Goal: Information Seeking & Learning: Learn about a topic

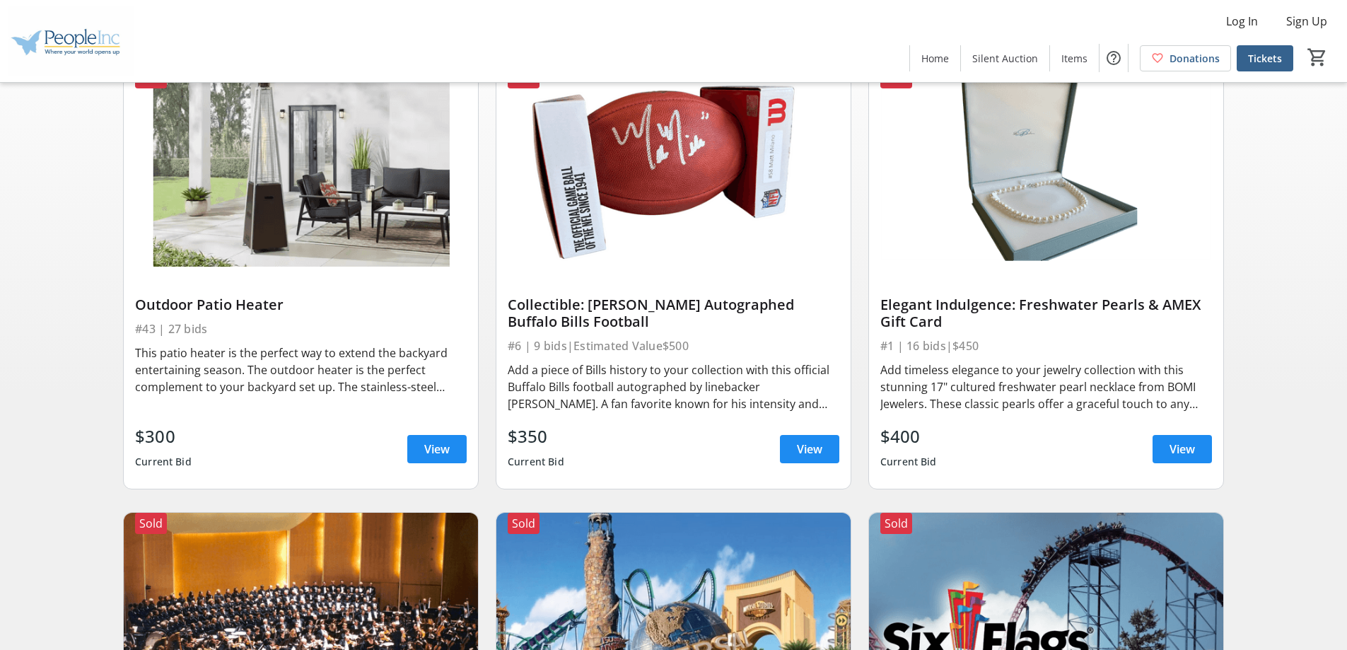
scroll to position [141, 0]
click at [441, 443] on span "View" at bounding box center [436, 448] width 25 height 17
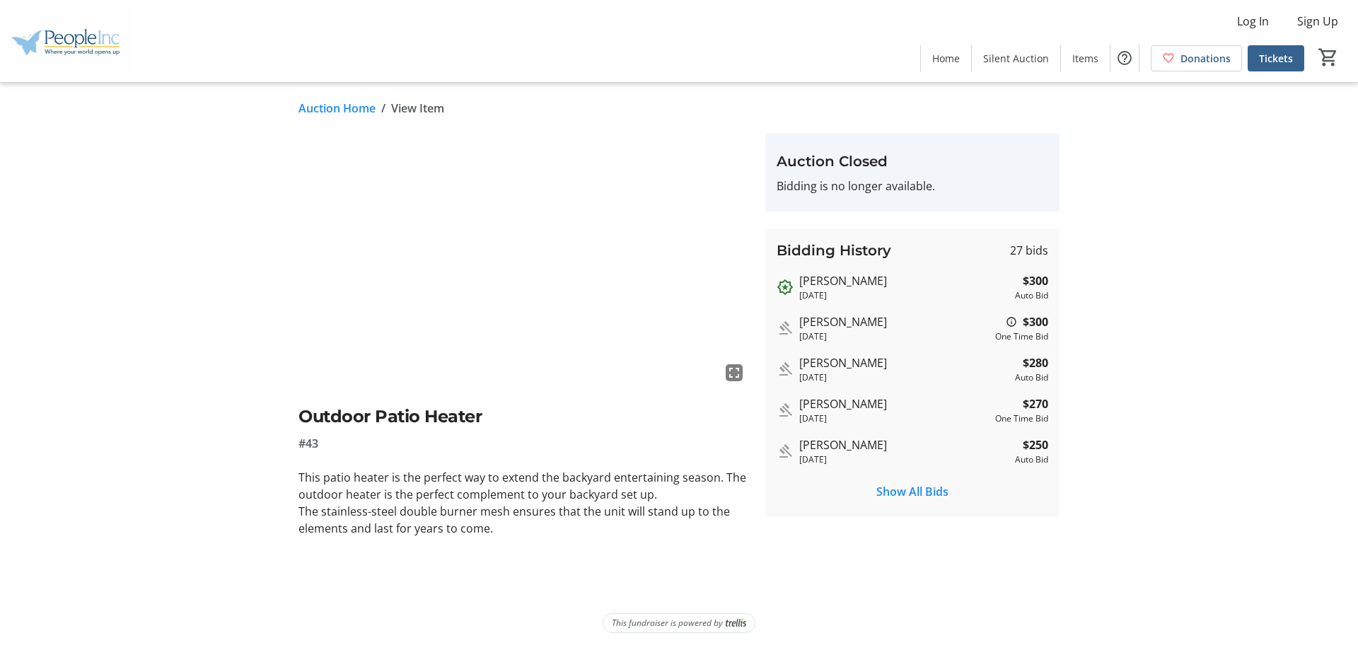
click at [322, 105] on link "Auction Home" at bounding box center [336, 108] width 77 height 17
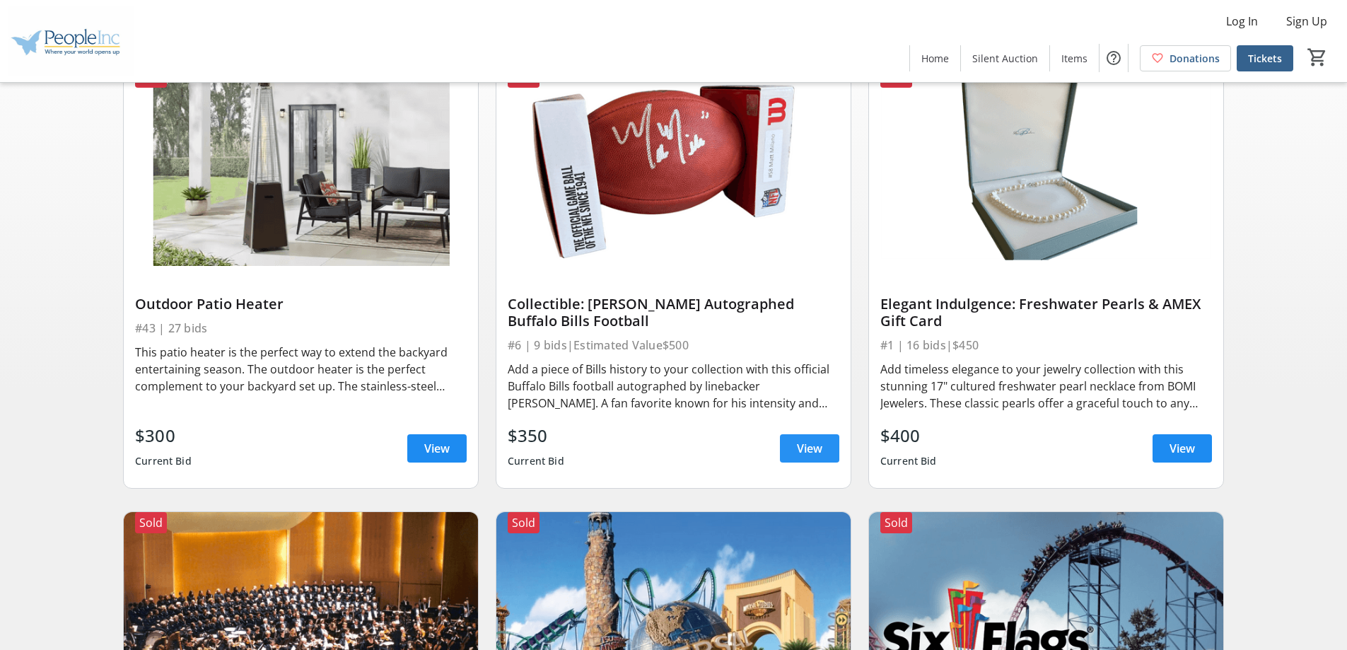
click at [807, 446] on span "View" at bounding box center [809, 448] width 25 height 17
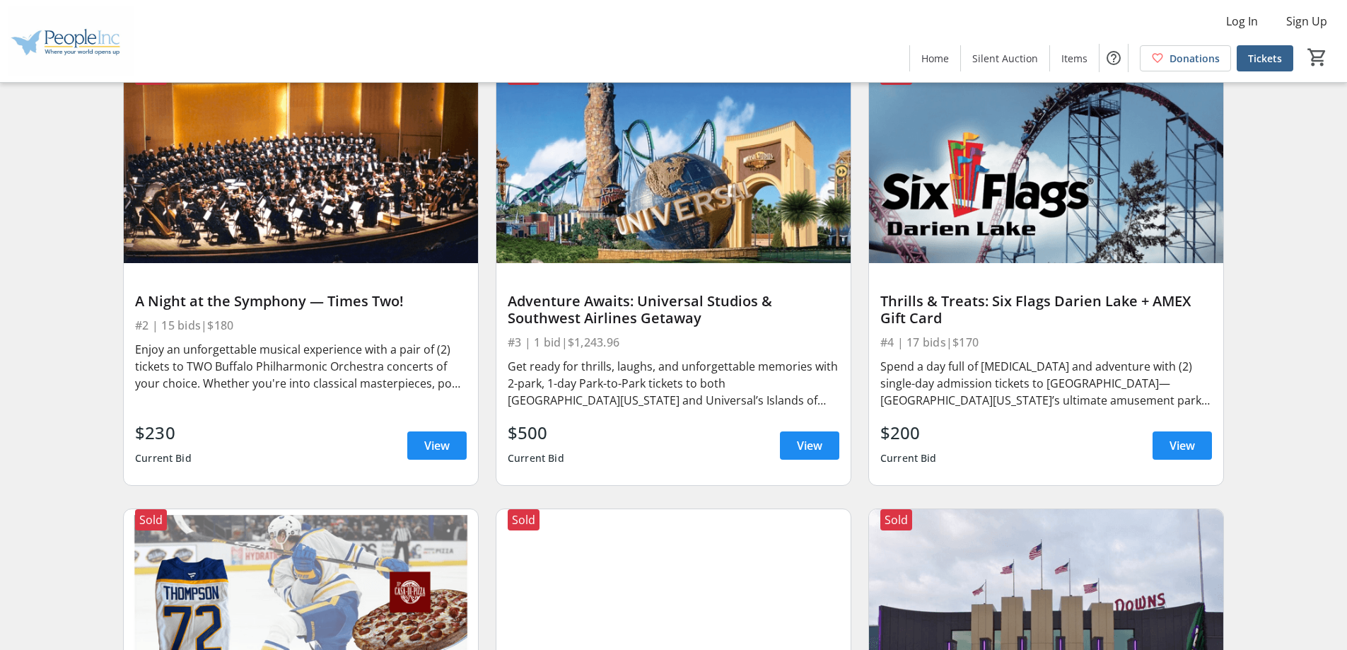
scroll to position [637, 0]
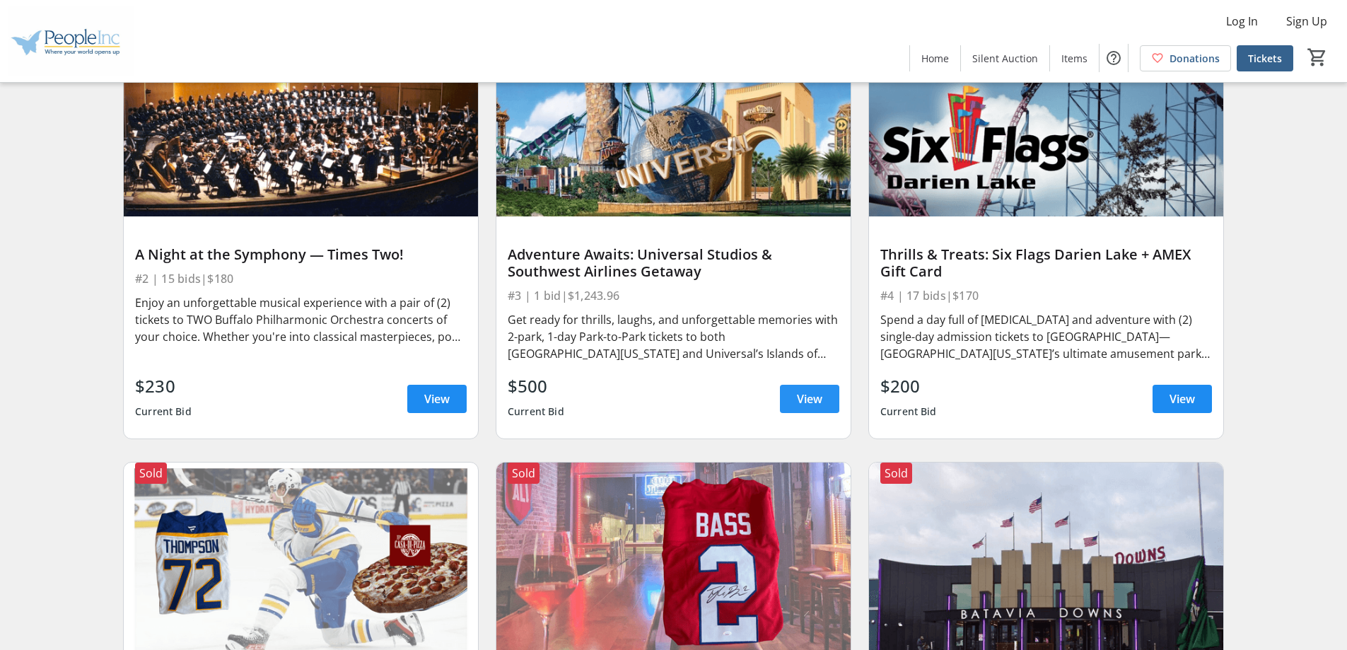
click at [809, 394] on span "View" at bounding box center [809, 398] width 25 height 17
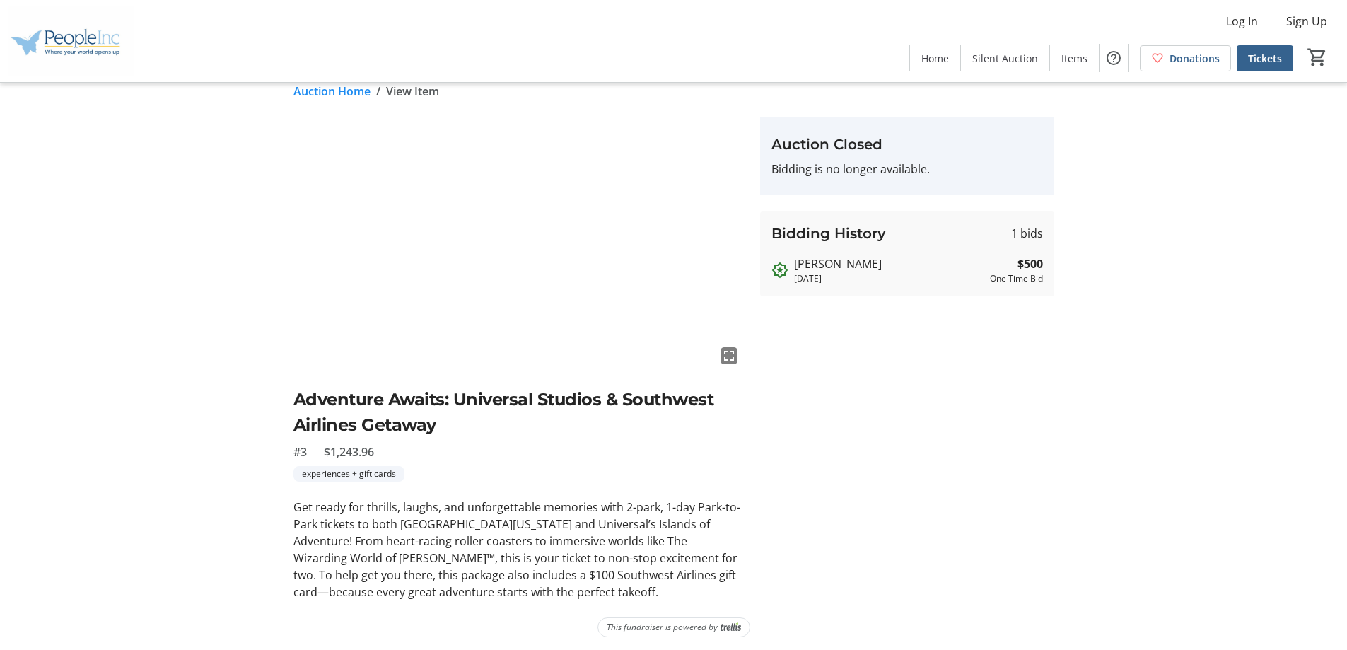
scroll to position [21, 0]
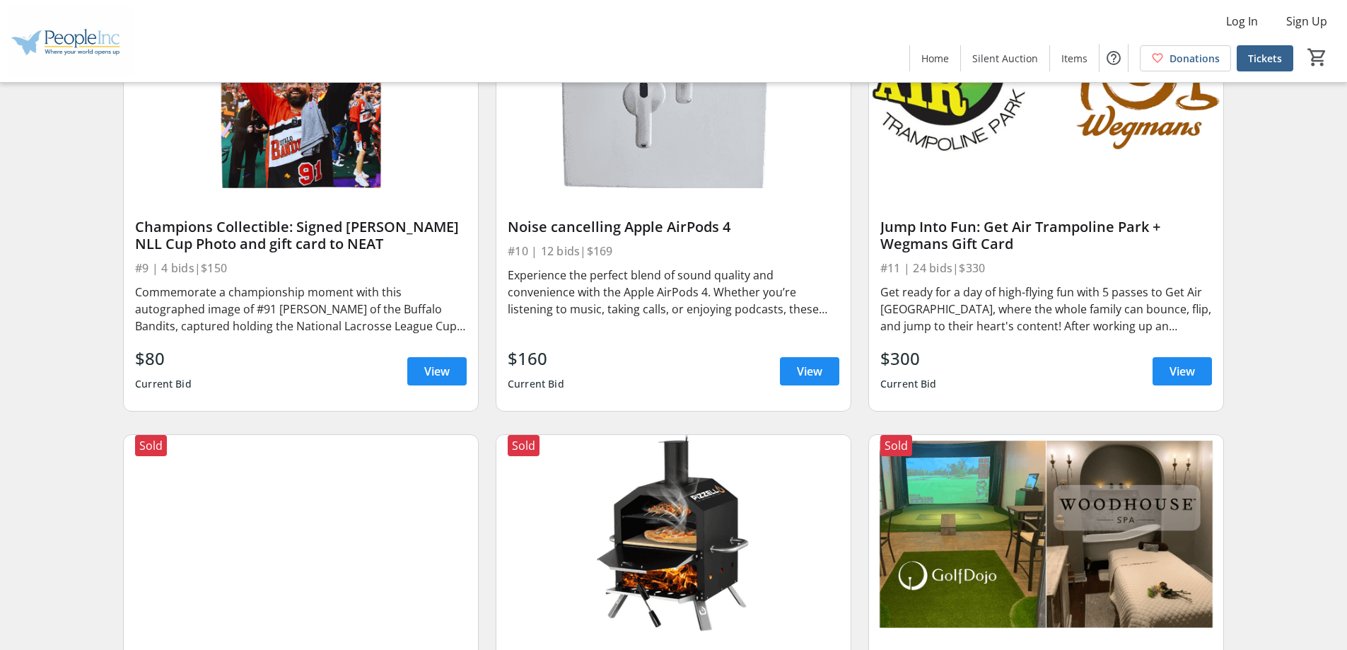
scroll to position [1910, 0]
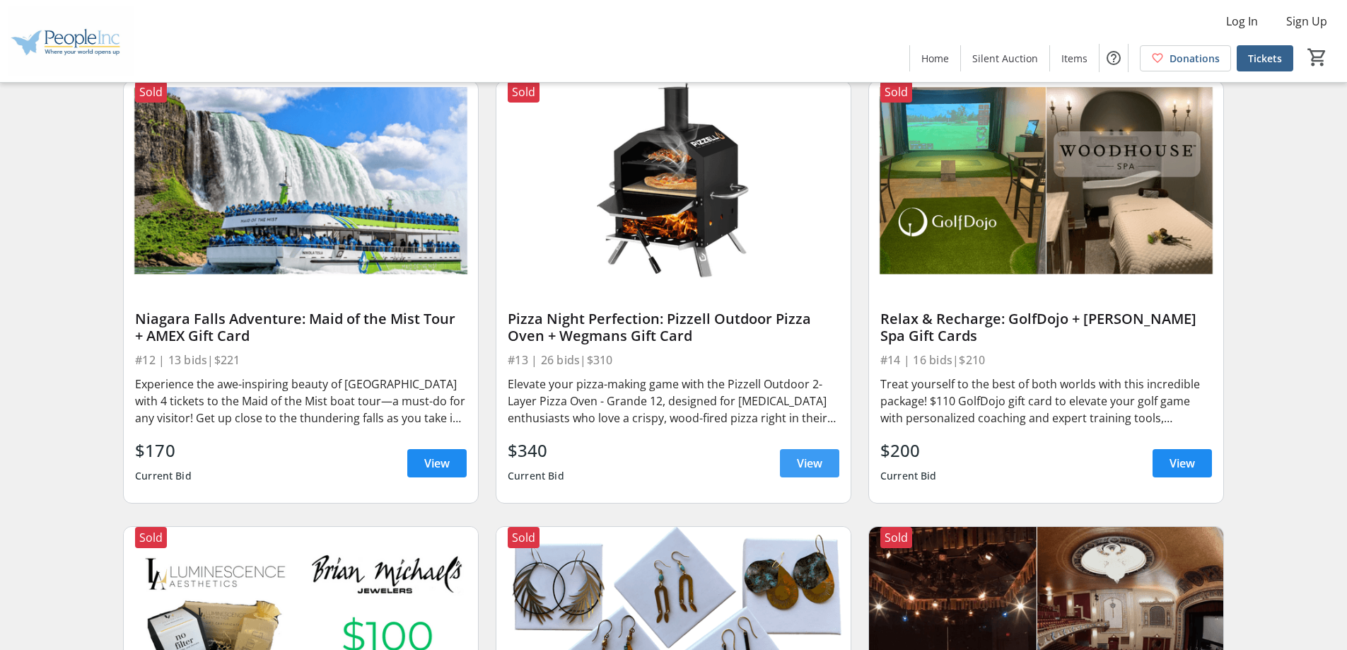
click at [813, 460] on span "View" at bounding box center [809, 463] width 25 height 17
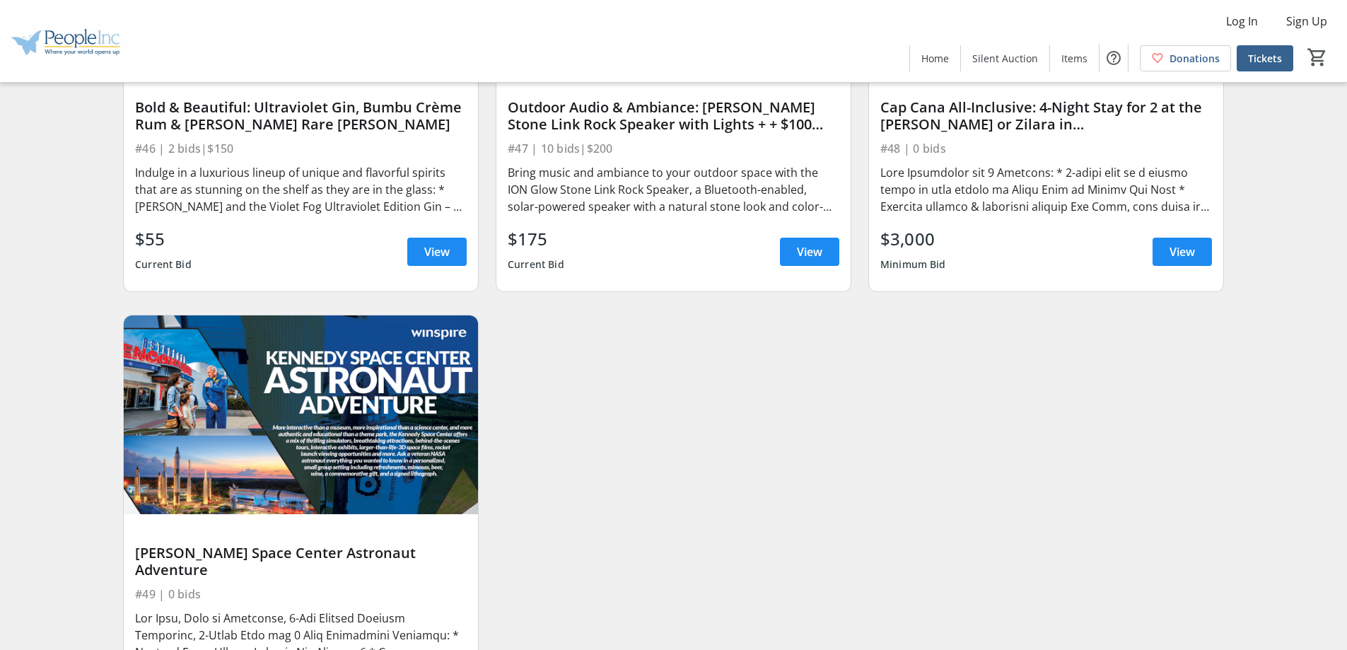
scroll to position [6967, 0]
